Goal: Task Accomplishment & Management: Complete application form

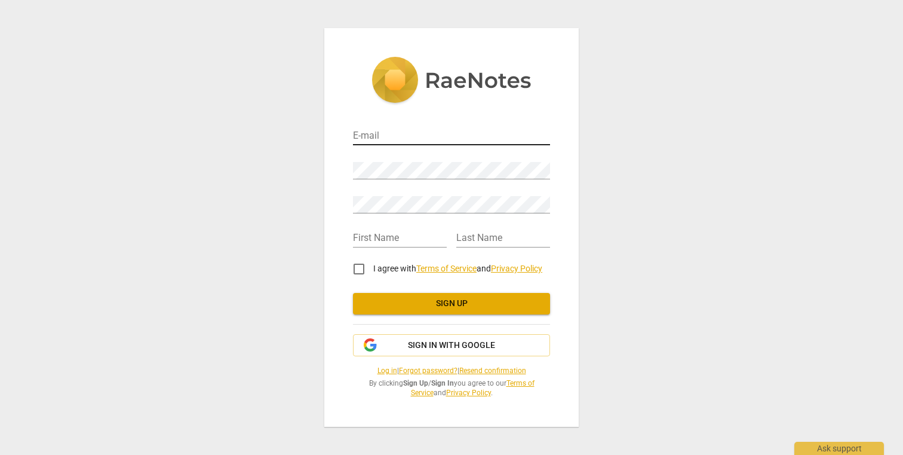
click at [383, 134] on input "email" at bounding box center [451, 136] width 197 height 17
type input "dianne.goette@gmail.com"
type input "Dianne"
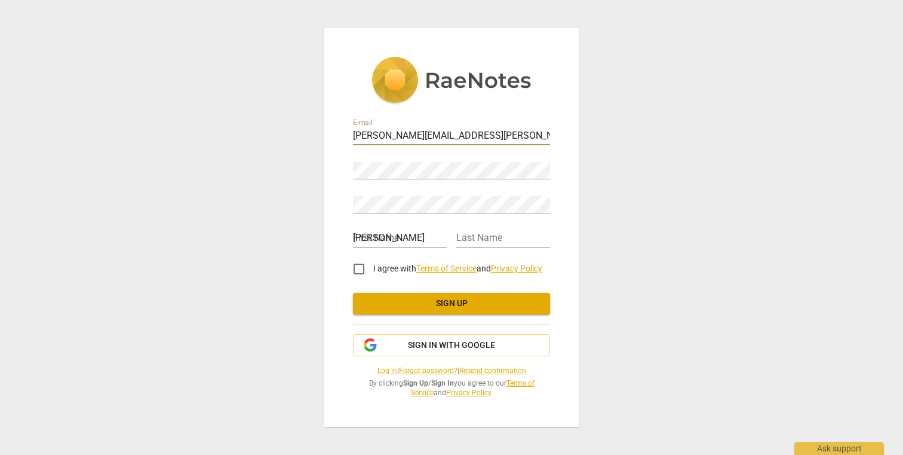
type input "Goette"
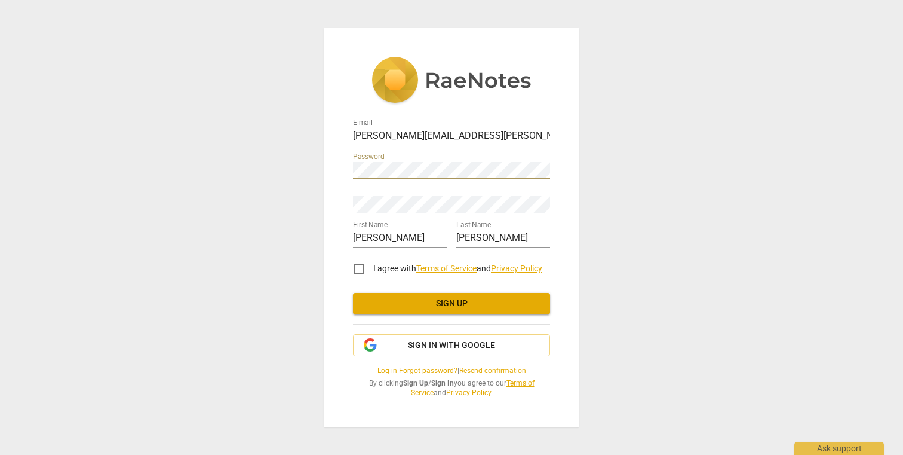
click at [360, 265] on input "I agree with Terms of Service and Privacy Policy" at bounding box center [359, 268] width 29 height 29
checkbox input "true"
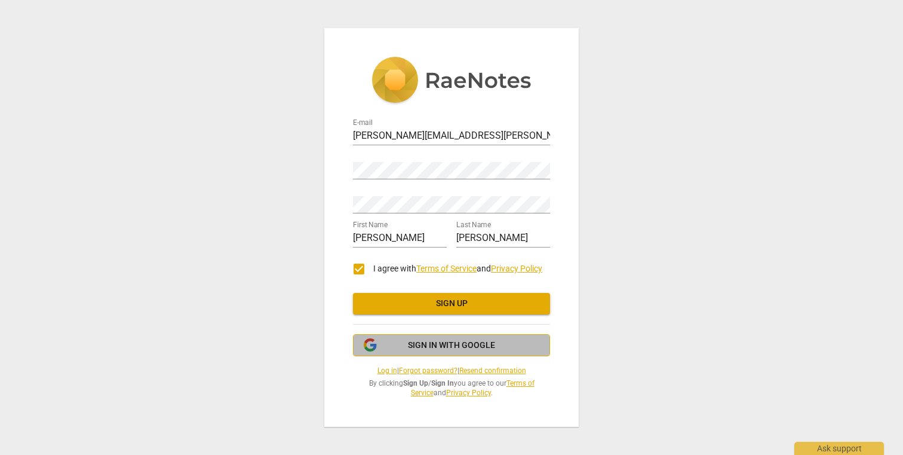
click at [425, 345] on span "Sign in with Google" at bounding box center [451, 345] width 87 height 12
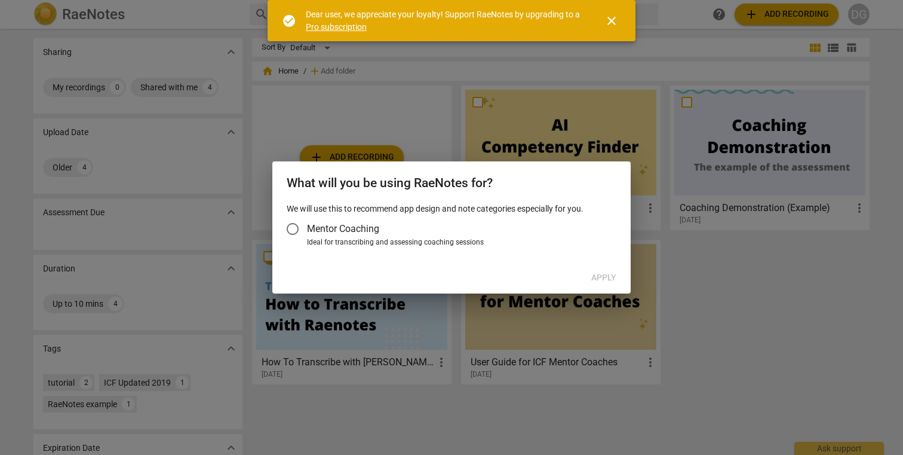
click at [615, 20] on span "close" at bounding box center [611, 21] width 14 height 14
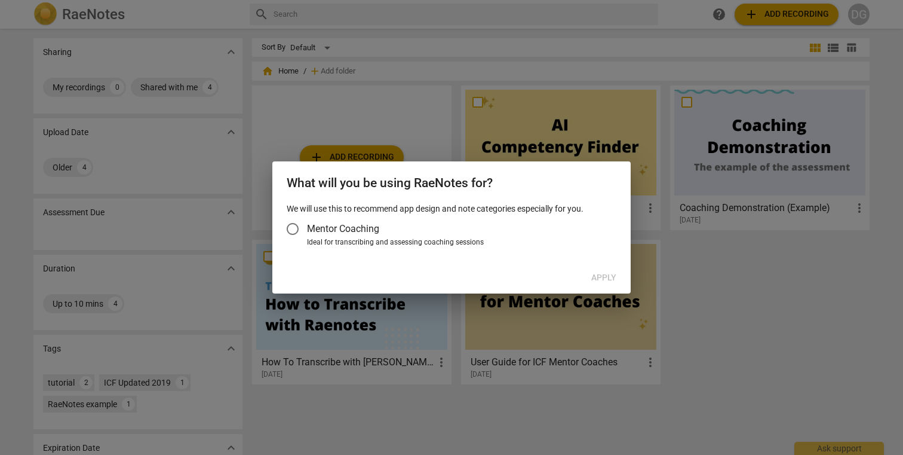
click at [294, 232] on input "Mentor Coaching" at bounding box center [292, 228] width 29 height 29
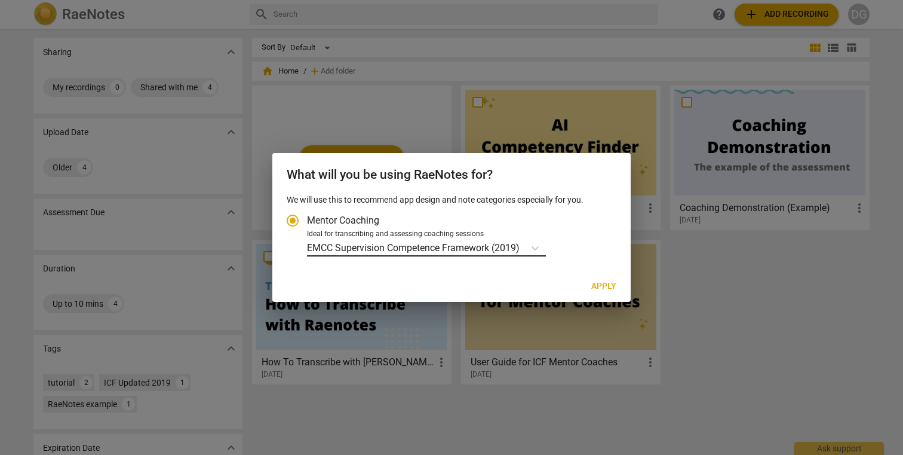
click at [514, 247] on p "EMCC Supervision Competence Framework (2019)" at bounding box center [413, 248] width 213 height 14
click at [0, 0] on input "Ideal for transcribing and assessing coaching sessions EMCC Supervision Compete…" at bounding box center [0, 0] width 0 height 0
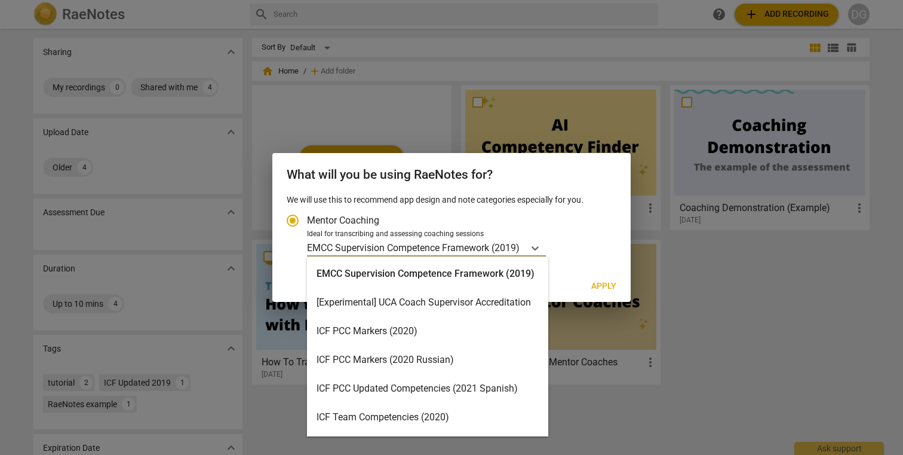
click at [459, 331] on div "ICF PCC Markers (2020)" at bounding box center [427, 331] width 241 height 29
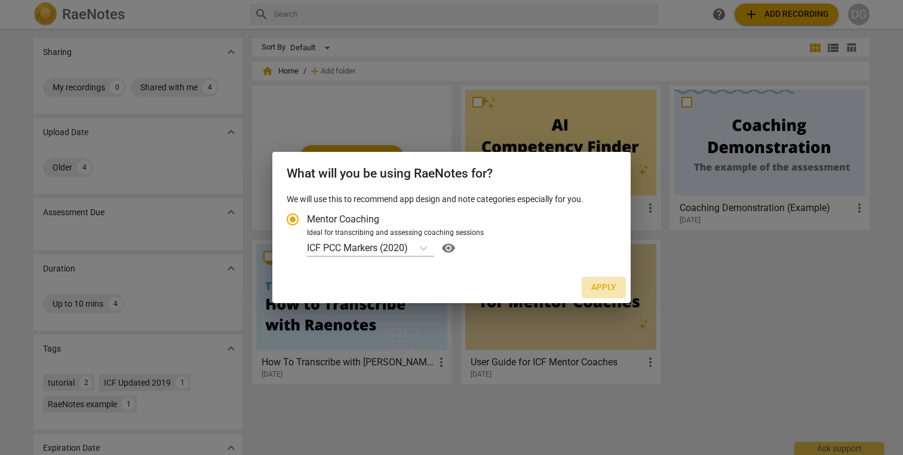
click at [609, 288] on span "Apply" at bounding box center [603, 287] width 25 height 12
radio input "false"
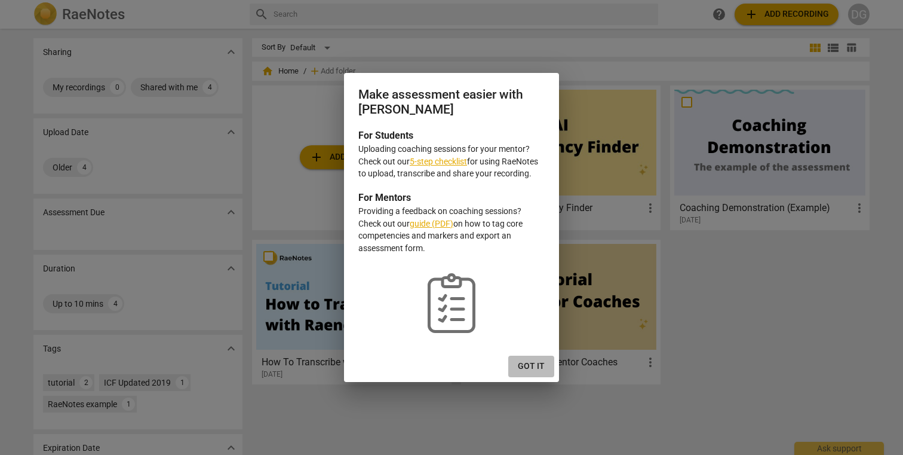
click at [536, 363] on span "Got it" at bounding box center [531, 366] width 27 height 12
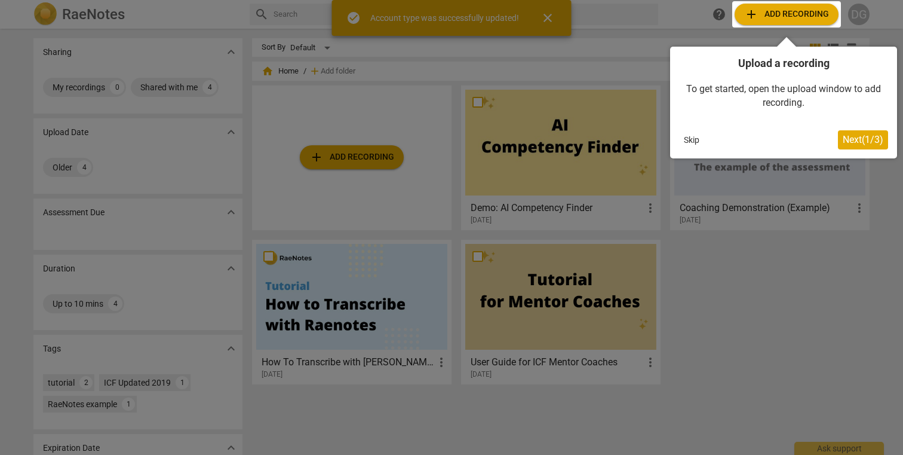
click at [691, 140] on button "Skip" at bounding box center [691, 140] width 25 height 18
